Goal: Task Accomplishment & Management: Complete application form

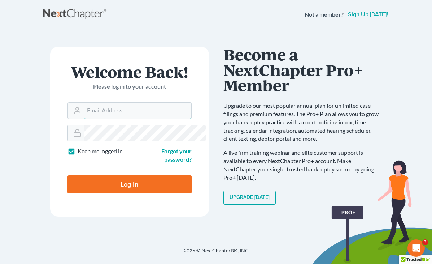
type input "[EMAIL_ADDRESS][DOMAIN_NAME]"
click at [81, 177] on input "Log In" at bounding box center [130, 184] width 124 height 18
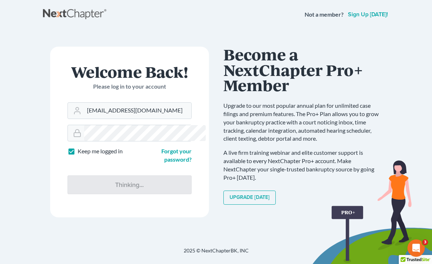
type input "Thinking..."
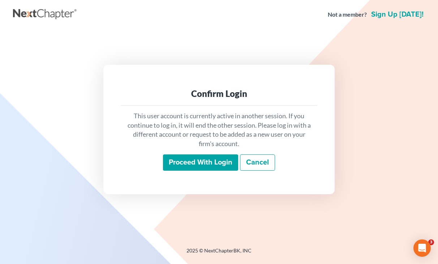
click at [194, 156] on input "Proceed with login" at bounding box center [200, 162] width 75 height 17
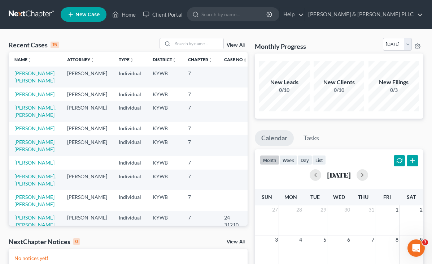
click at [14, 67] on td "[PERSON_NAME] [PERSON_NAME]" at bounding box center [35, 76] width 53 height 21
click at [19, 75] on link "[PERSON_NAME] [PERSON_NAME]" at bounding box center [34, 76] width 40 height 13
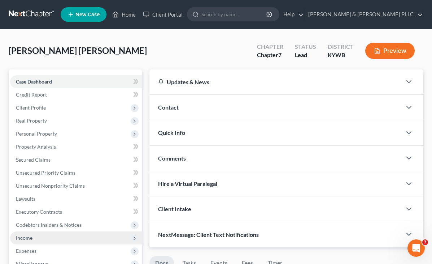
click at [35, 234] on span "Income" at bounding box center [76, 237] width 132 height 13
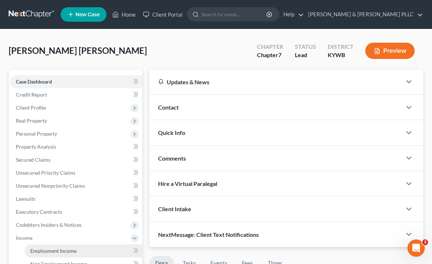
click at [49, 249] on span "Employment Income" at bounding box center [53, 250] width 46 height 6
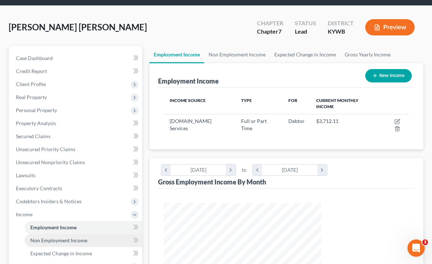
scroll to position [36, 0]
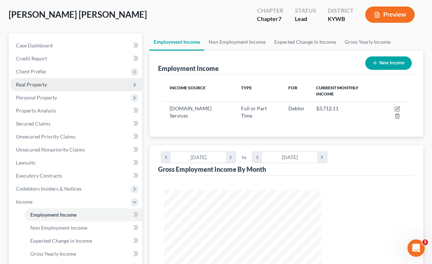
click at [34, 81] on span "Real Property" at bounding box center [76, 84] width 132 height 13
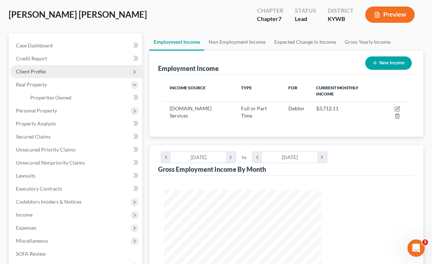
click at [36, 70] on span "Client Profile" at bounding box center [31, 71] width 30 height 6
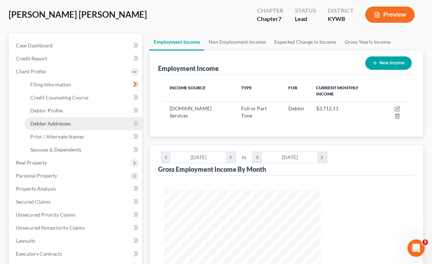
click at [51, 126] on span "Debtor Addresses" at bounding box center [50, 123] width 40 height 6
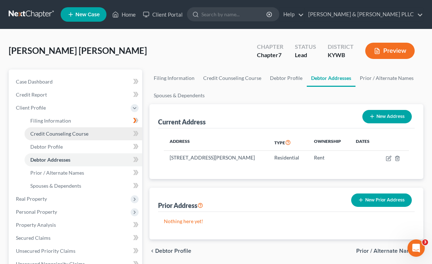
click at [52, 136] on link "Credit Counseling Course" at bounding box center [84, 133] width 118 height 13
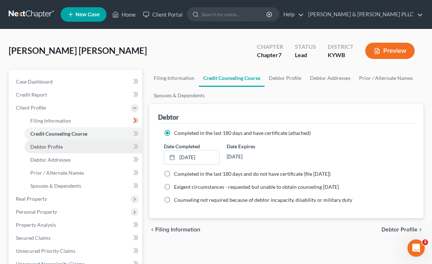
click at [48, 144] on span "Debtor Profile" at bounding box center [46, 146] width 32 height 6
select select "0"
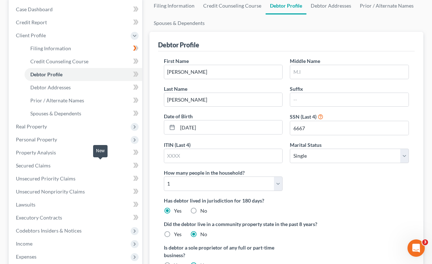
scroll to position [108, 0]
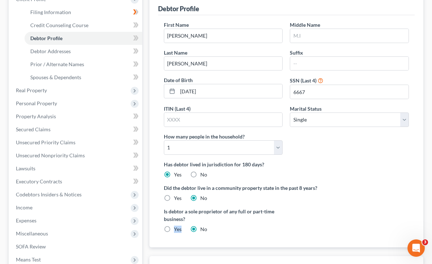
click at [174, 225] on label "Yes" at bounding box center [178, 228] width 8 height 7
click at [177, 225] on input "Yes" at bounding box center [179, 227] width 5 height 5
radio input "true"
radio input "false"
